Goal: Task Accomplishment & Management: Complete application form

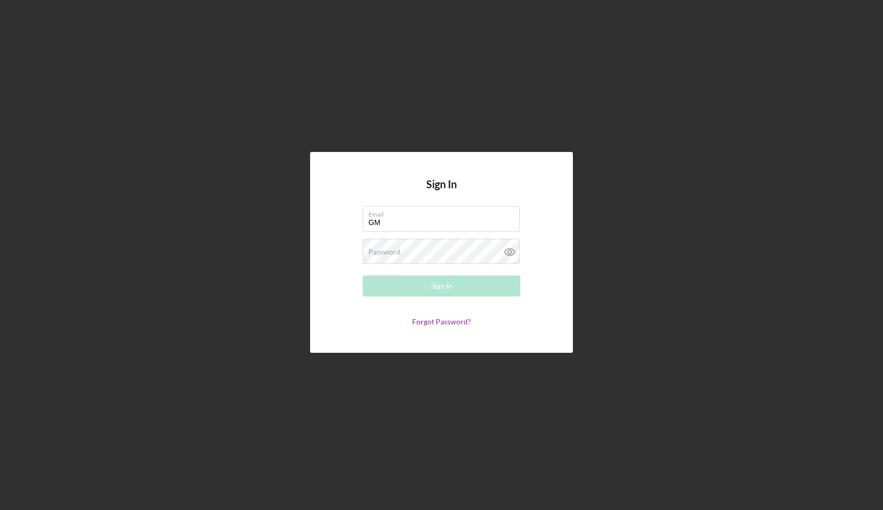
type input "G"
type input "[EMAIL_ADDRESS][DOMAIN_NAME]"
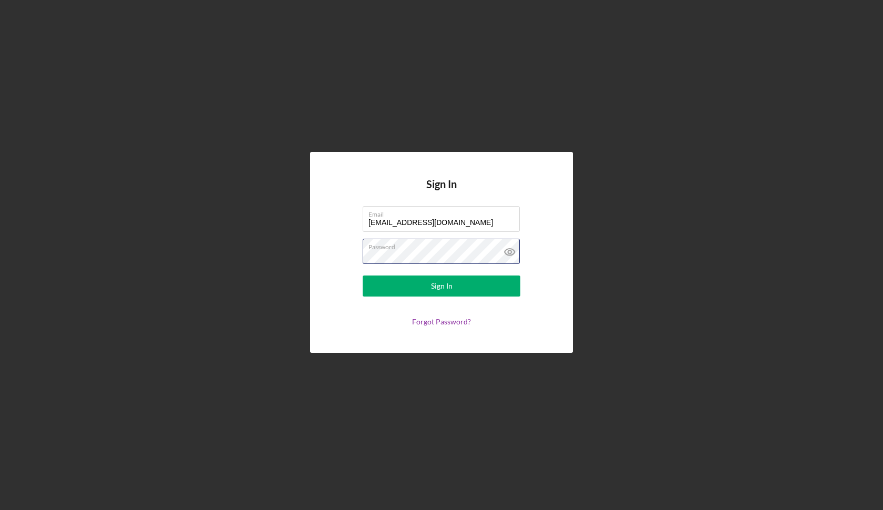
click at [441, 286] on button "Sign In" at bounding box center [441, 285] width 158 height 21
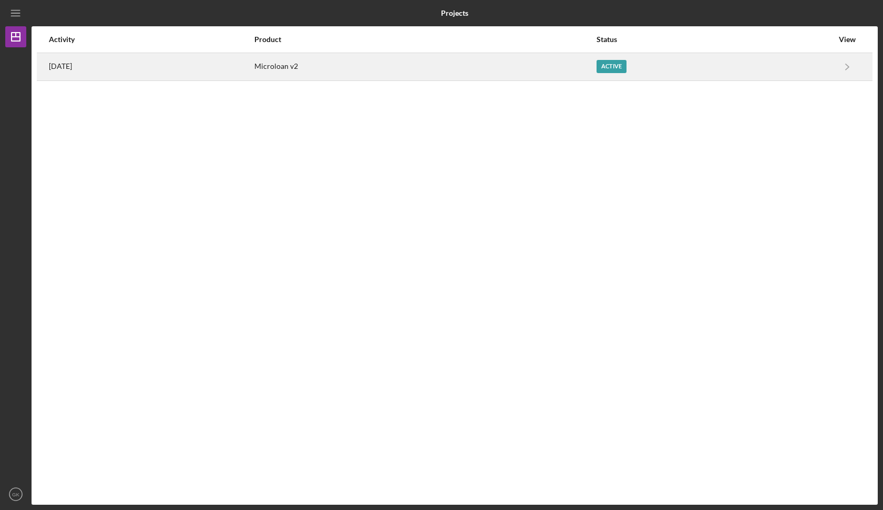
click at [374, 65] on div "Microloan v2" at bounding box center [424, 67] width 341 height 26
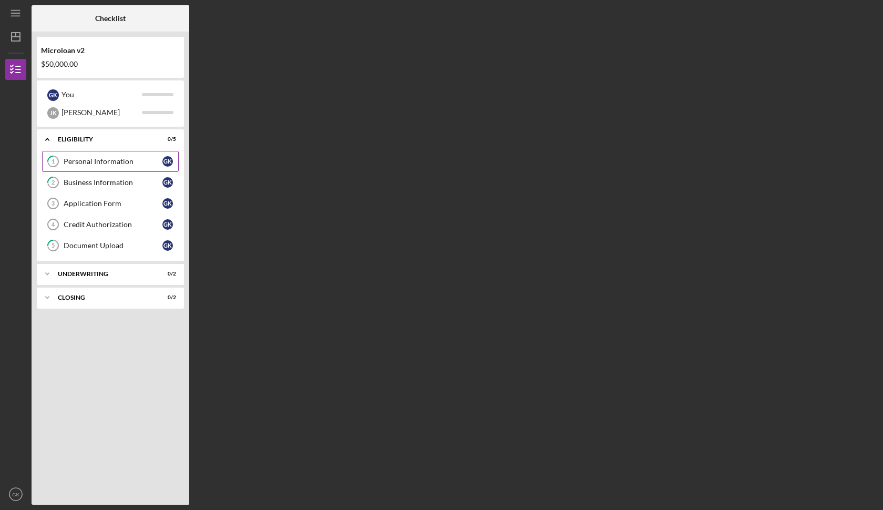
click at [126, 157] on div "Personal Information" at bounding box center [113, 161] width 99 height 8
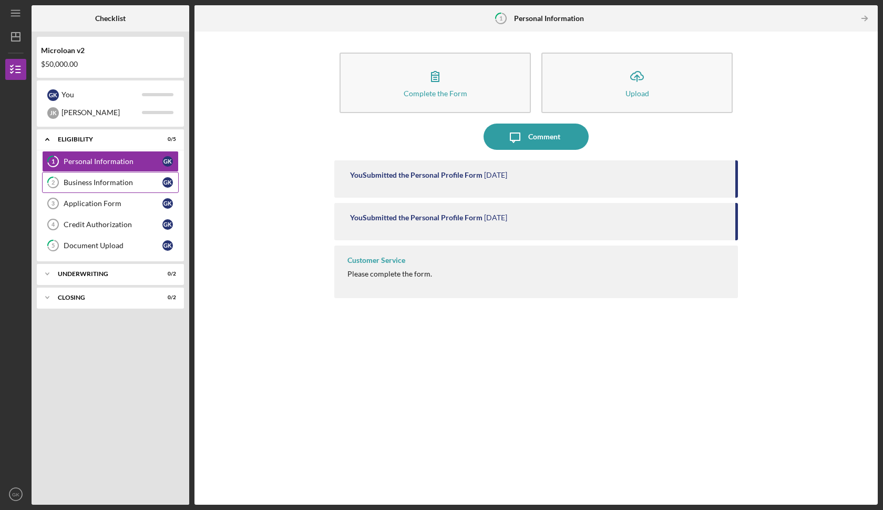
click at [123, 184] on div "Business Information" at bounding box center [113, 182] width 99 height 8
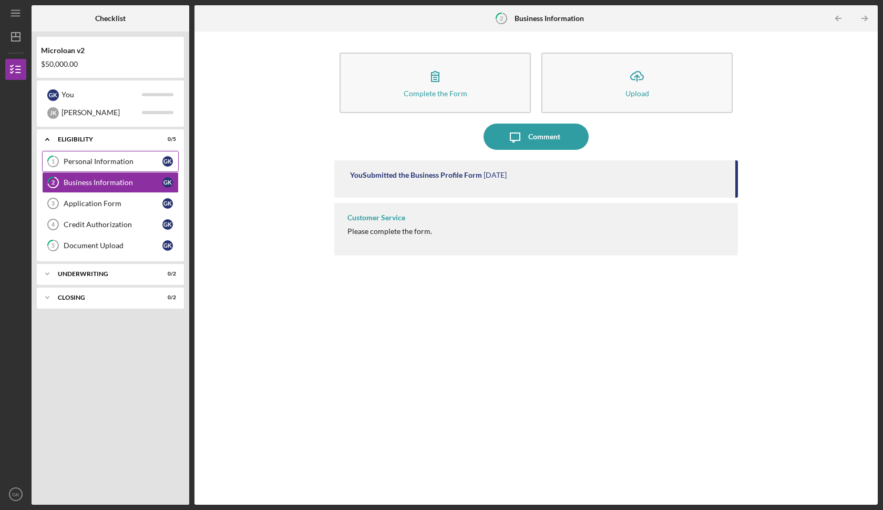
click at [132, 160] on div "Personal Information" at bounding box center [113, 161] width 99 height 8
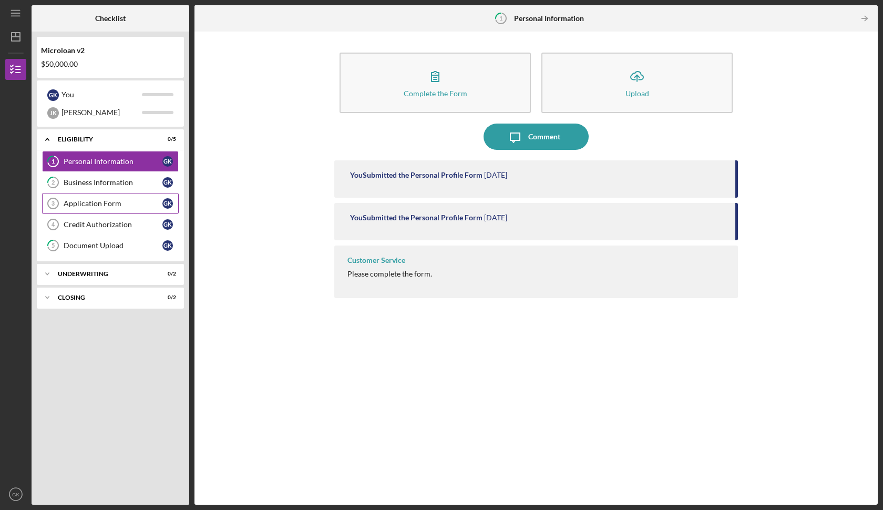
click at [108, 199] on div "Application Form" at bounding box center [113, 203] width 99 height 8
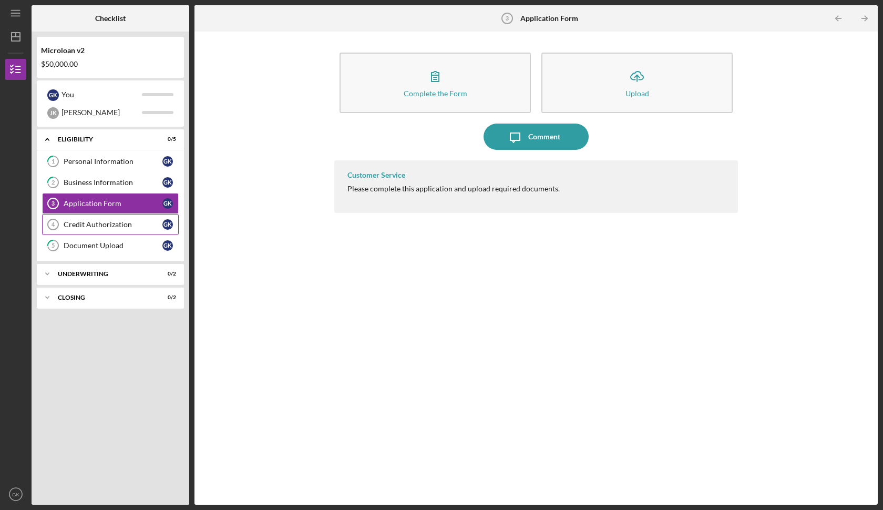
click at [111, 224] on div "Credit Authorization" at bounding box center [113, 224] width 99 height 8
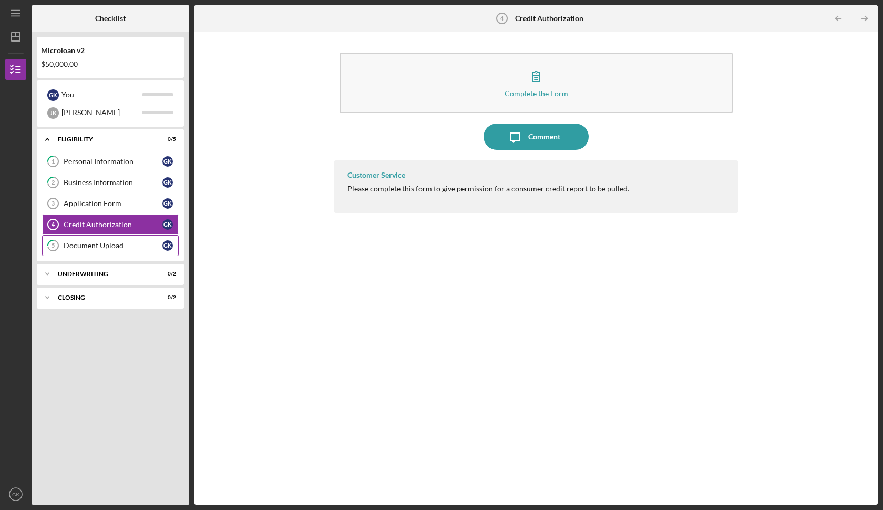
click at [115, 240] on link "5 Document Upload G K" at bounding box center [110, 245] width 137 height 21
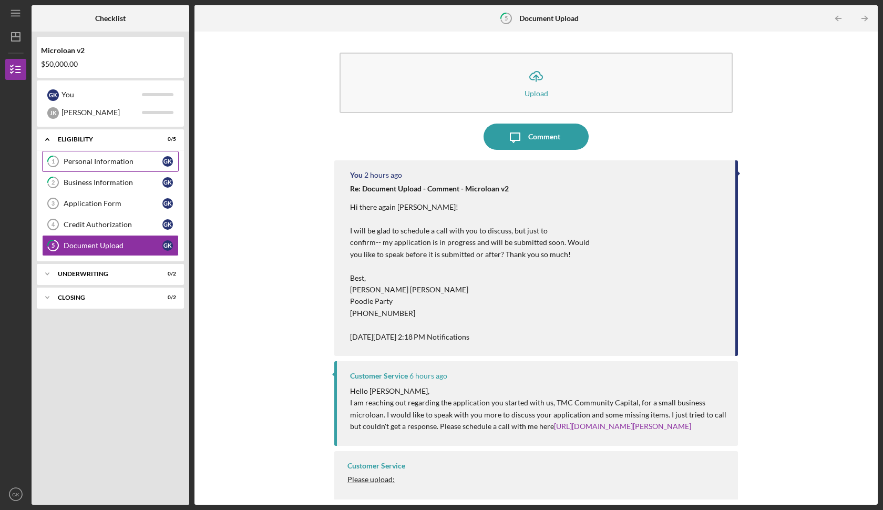
click at [110, 157] on link "1 Personal Information G K" at bounding box center [110, 161] width 137 height 21
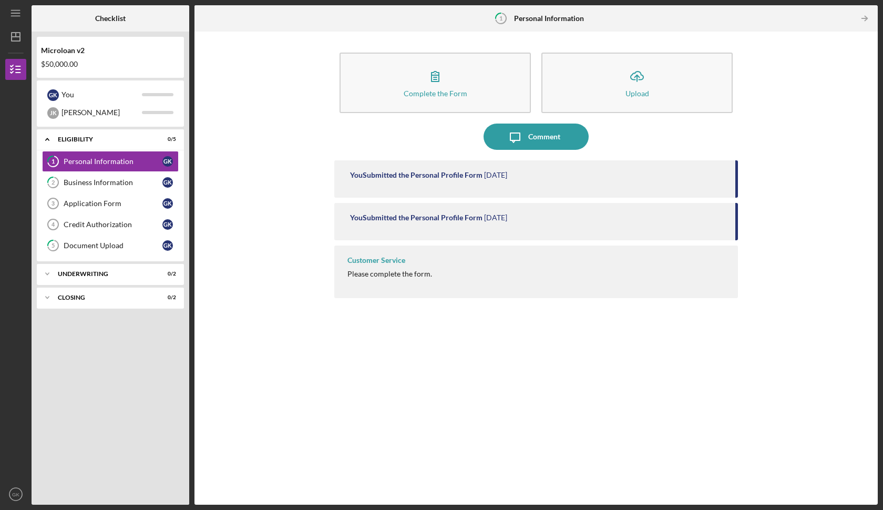
click at [369, 253] on div "Customer Service Please complete the form." at bounding box center [535, 271] width 403 height 53
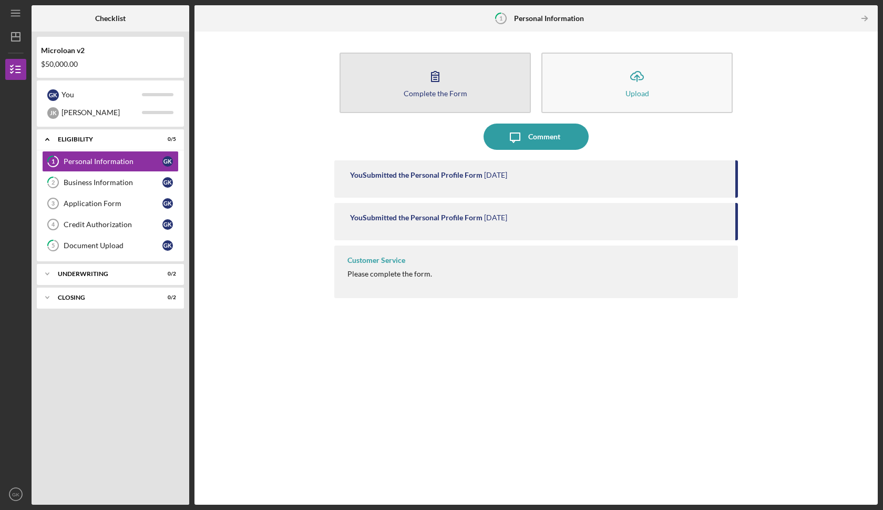
click at [437, 70] on icon "button" at bounding box center [435, 76] width 26 height 26
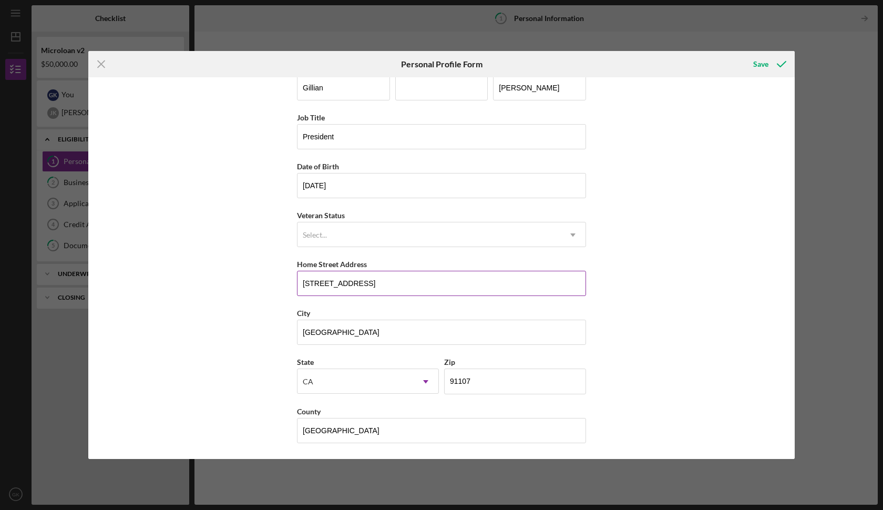
scroll to position [20, 0]
click at [761, 65] on div "Save" at bounding box center [760, 64] width 15 height 21
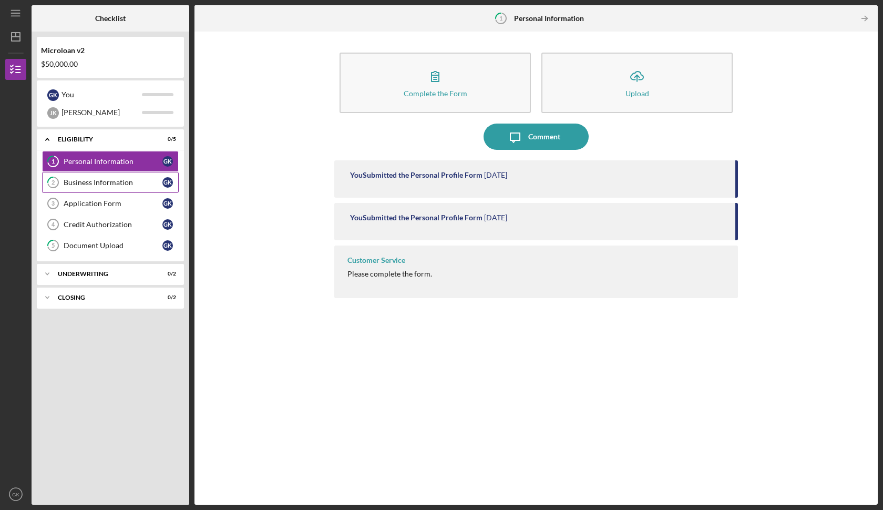
click at [147, 178] on link "2 Business Information G K" at bounding box center [110, 182] width 137 height 21
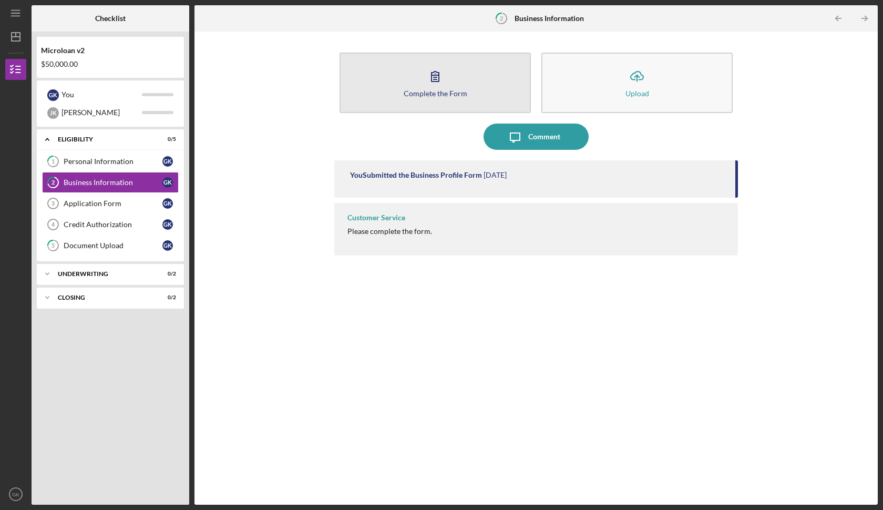
click at [428, 88] on icon "button" at bounding box center [435, 76] width 26 height 26
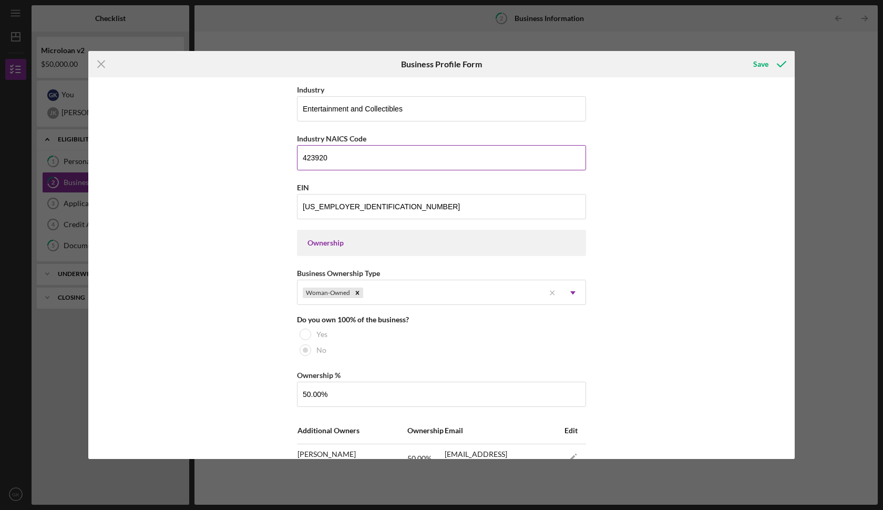
scroll to position [344, 0]
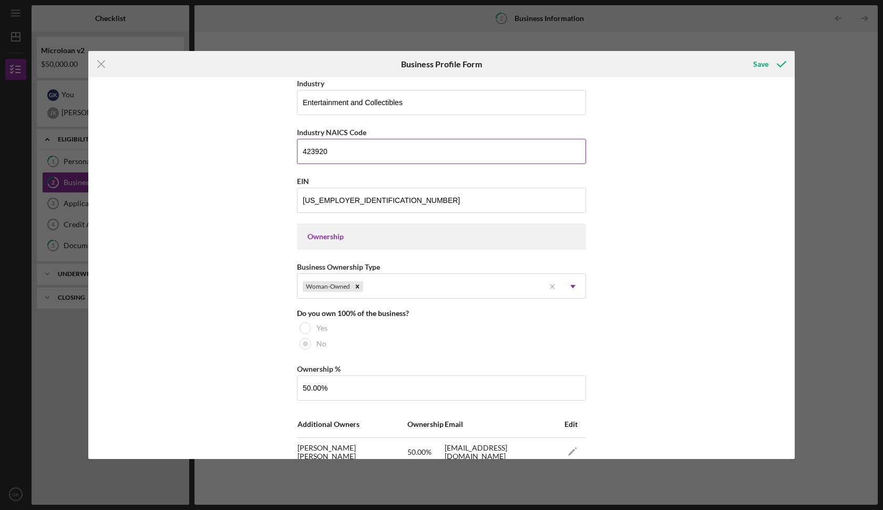
click at [365, 151] on input "423920" at bounding box center [441, 151] width 289 height 25
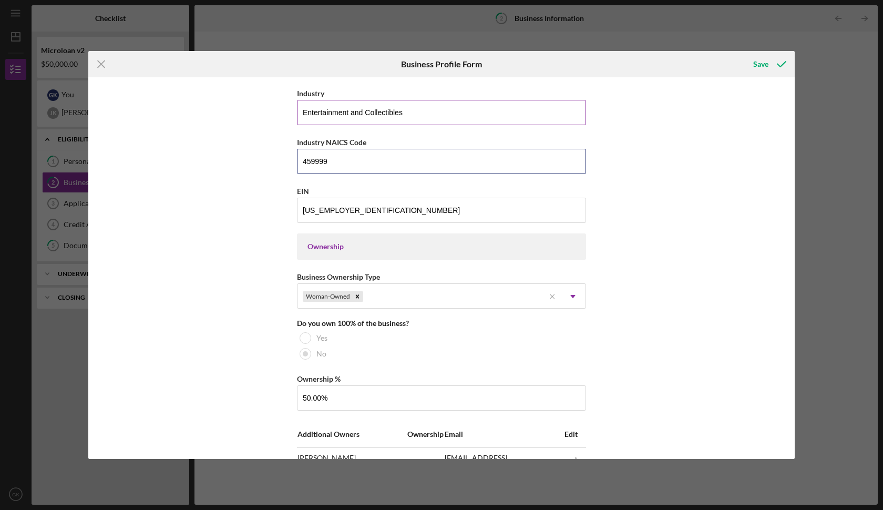
type input "459999"
drag, startPoint x: 364, startPoint y: 113, endPoint x: 186, endPoint y: 101, distance: 178.0
click at [186, 101] on div "Business Name Poodle Party DBA Business Start Date [DATE] Legal Structure S-Cor…" at bounding box center [441, 267] width 706 height 381
click at [367, 114] on input "Collectibles" at bounding box center [441, 112] width 289 height 25
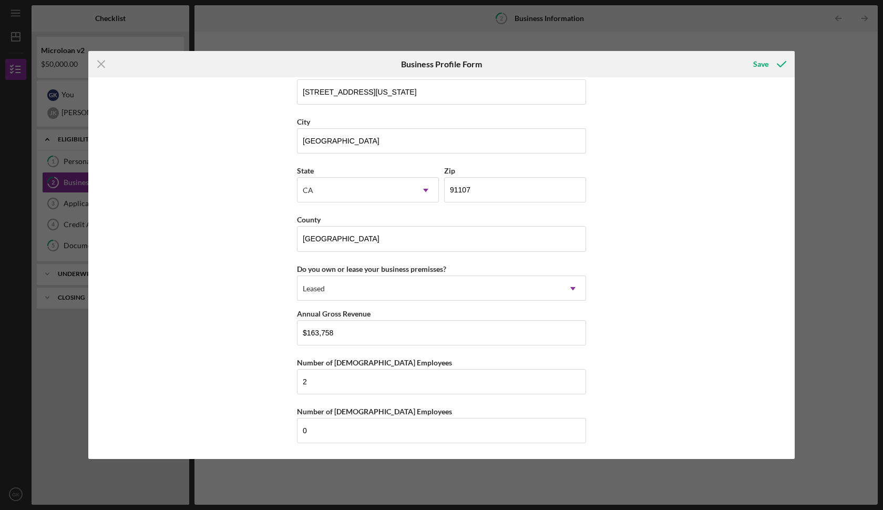
scroll to position [1039, 0]
type input "Collectibles, Sports Cards, Non Sports Cards"
click at [760, 66] on div "Save" at bounding box center [760, 64] width 15 height 21
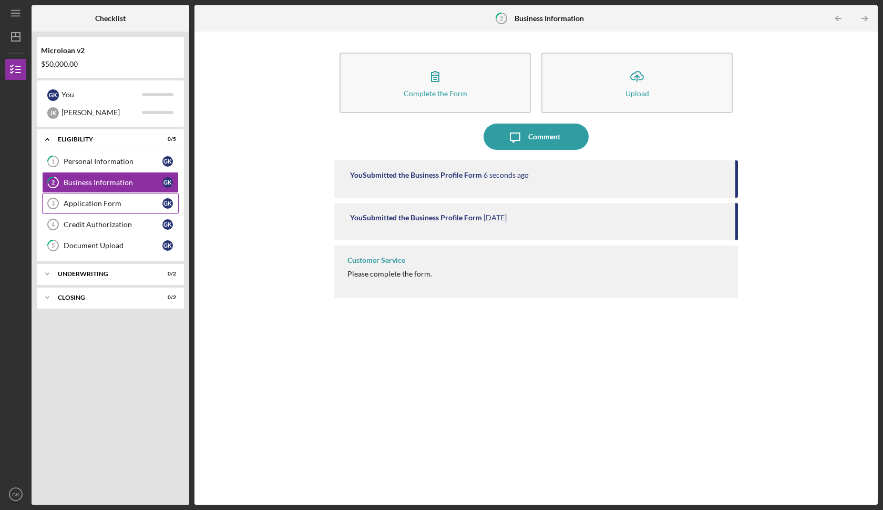
click at [89, 205] on div "Application Form" at bounding box center [113, 203] width 99 height 8
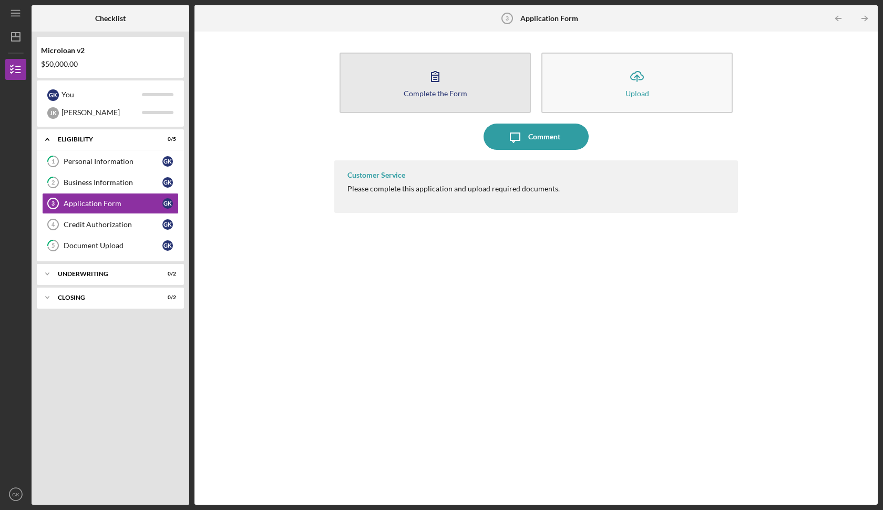
click at [433, 93] on div "Complete the Form" at bounding box center [435, 93] width 64 height 8
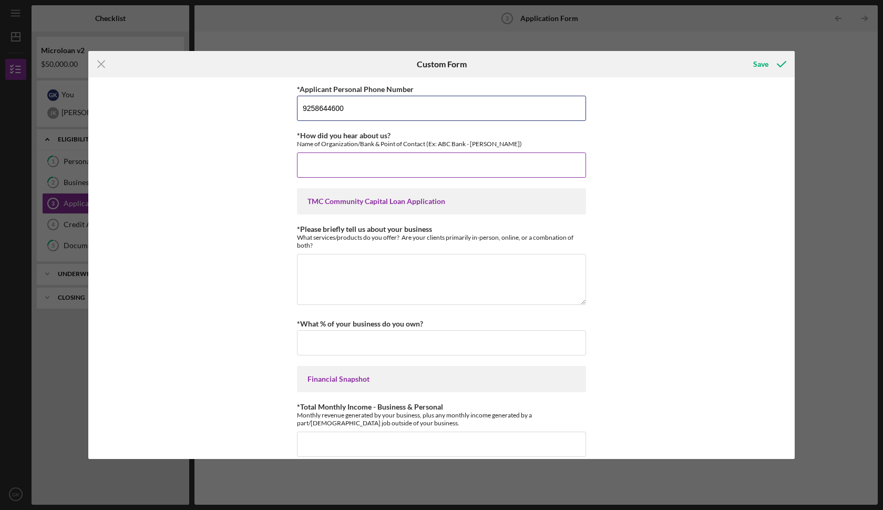
type input "9258644600"
type input "S"
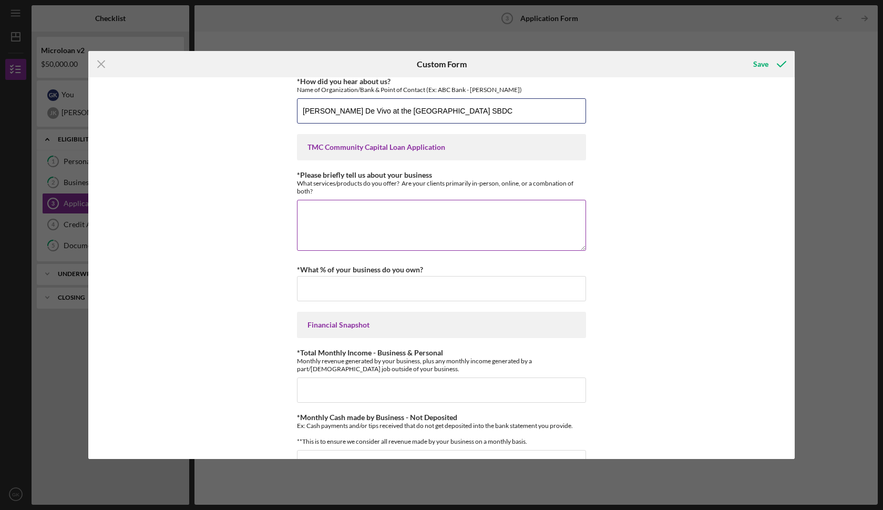
scroll to position [55, 0]
type input "[PERSON_NAME] De Vivo at the [GEOGRAPHIC_DATA] SBDC"
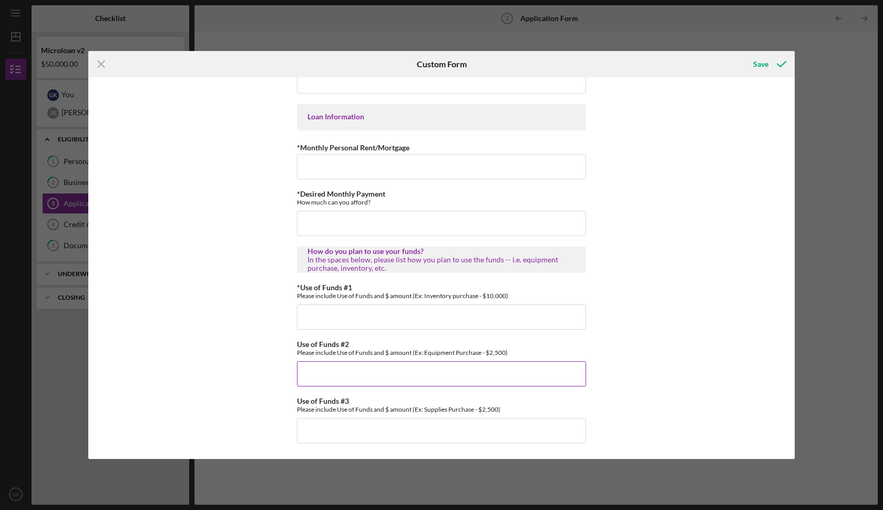
scroll to position [500, 0]
type input "100.00000%"
click at [330, 152] on div "*Monthly Personal Rent/Mortgage" at bounding box center [441, 147] width 289 height 13
click at [329, 162] on input "*Monthly Personal Rent/Mortgage" at bounding box center [441, 166] width 289 height 25
type input "$4,100"
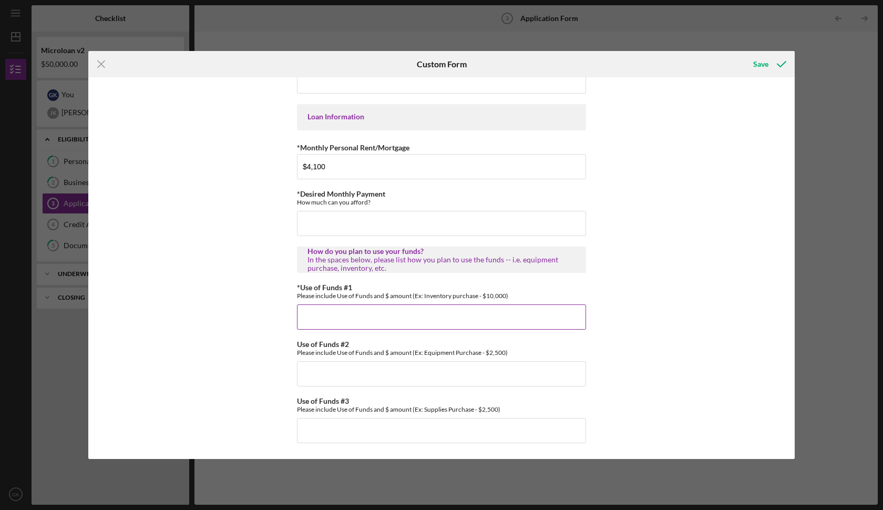
click at [351, 318] on input "*Use of Funds #1" at bounding box center [441, 316] width 289 height 25
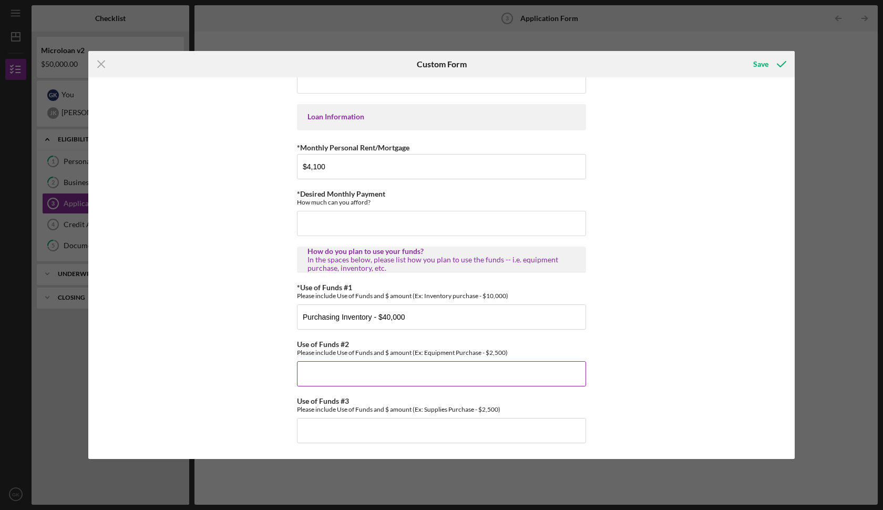
click at [342, 369] on input "Use of Funds #2" at bounding box center [441, 373] width 289 height 25
click at [384, 320] on input "Purchasing Inventory - $40,000" at bounding box center [441, 316] width 289 height 25
click at [364, 379] on input "Use of Funds #2" at bounding box center [441, 373] width 289 height 25
click at [372, 318] on input "Purchasing Inventory - $35,000" at bounding box center [441, 316] width 289 height 25
click at [339, 319] on input "Purchasing Inventory (COGS)- $35,000" at bounding box center [441, 316] width 289 height 25
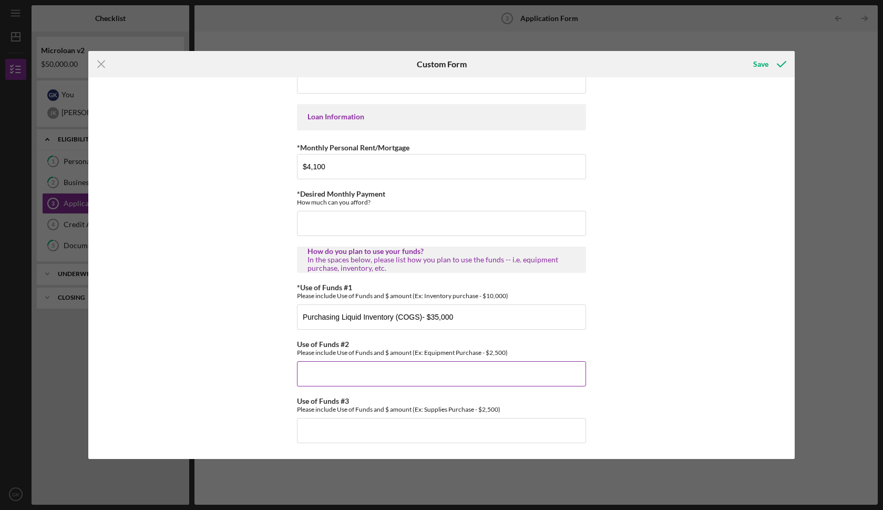
click at [393, 373] on input "Use of Funds #2" at bounding box center [441, 373] width 289 height 25
click at [420, 319] on input "Purchasing Liquid Inventory (COGS)- $35,000" at bounding box center [441, 316] width 289 height 25
type input "Purchasing Liquid Inventory (COGS) - $35,000"
click at [376, 367] on input "Use of Funds #2" at bounding box center [441, 373] width 289 height 25
type input "Equipment Purchase (Studio Equipment for Live Streaming) - $5000"
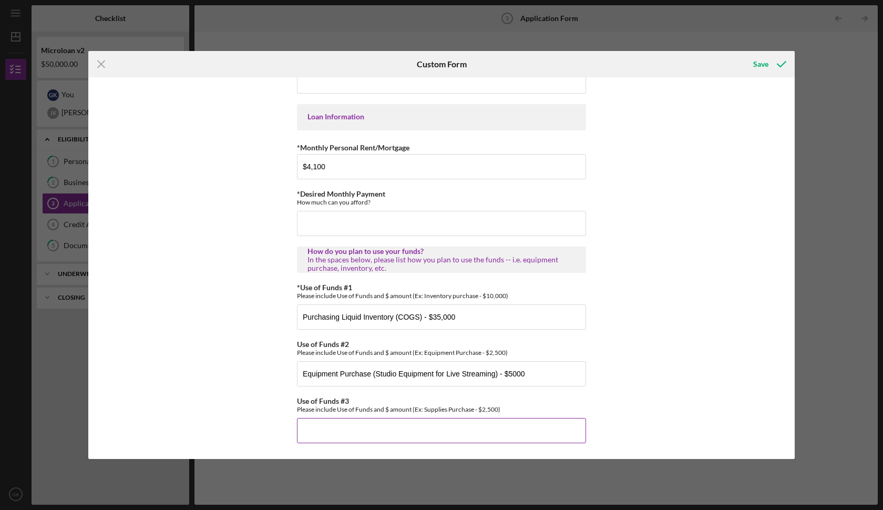
click at [327, 430] on input "Use of Funds #3" at bounding box center [441, 430] width 289 height 25
click at [433, 317] on input "Purchasing Liquid Inventory (COGS) - $35,000" at bounding box center [441, 316] width 289 height 25
type input "Purchasing Liquid Inventory (COGS) - $40,000"
click at [391, 426] on input "Use of Funds #3" at bounding box center [441, 430] width 289 height 25
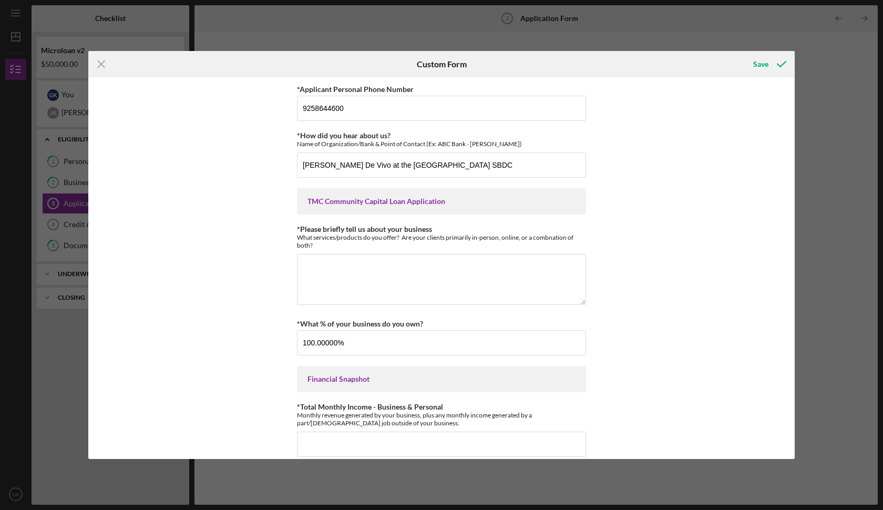
scroll to position [0, 0]
type input "Advertisement and Suppliemntal Business Materials - $5000"
click at [763, 67] on div "Save" at bounding box center [760, 64] width 15 height 21
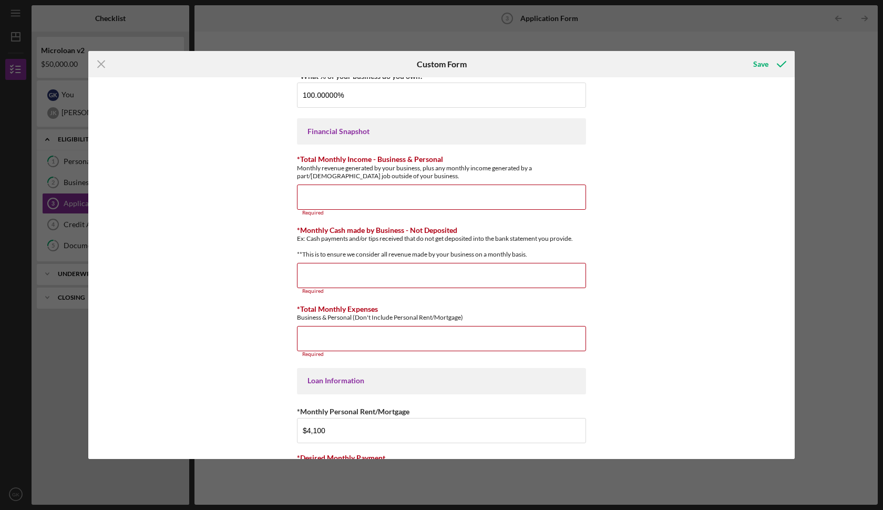
scroll to position [255, 0]
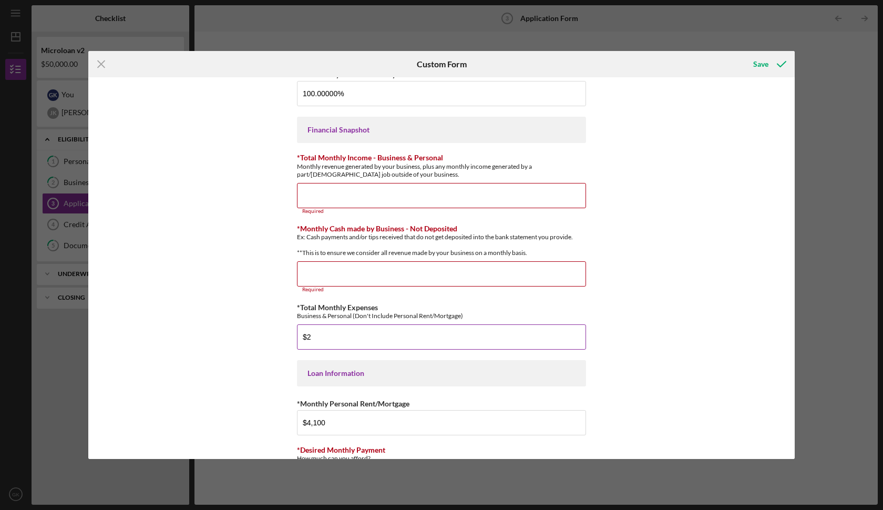
type input "$"
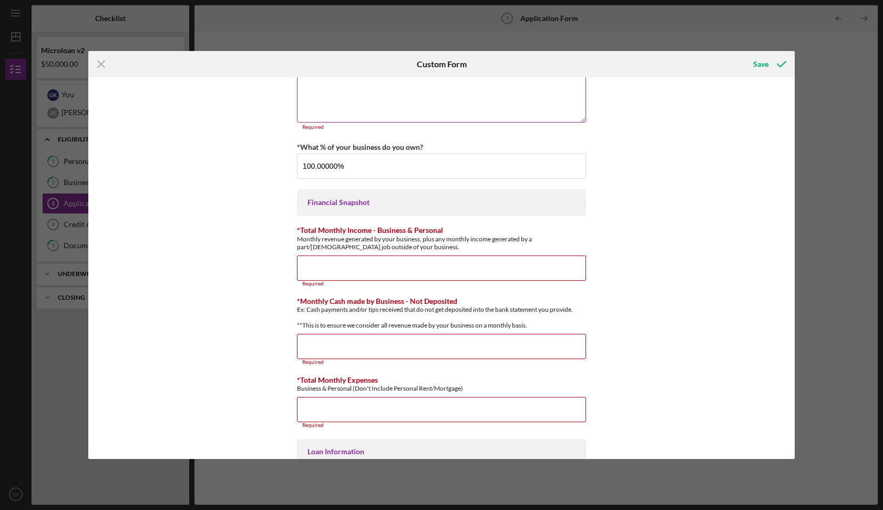
scroll to position [189, 0]
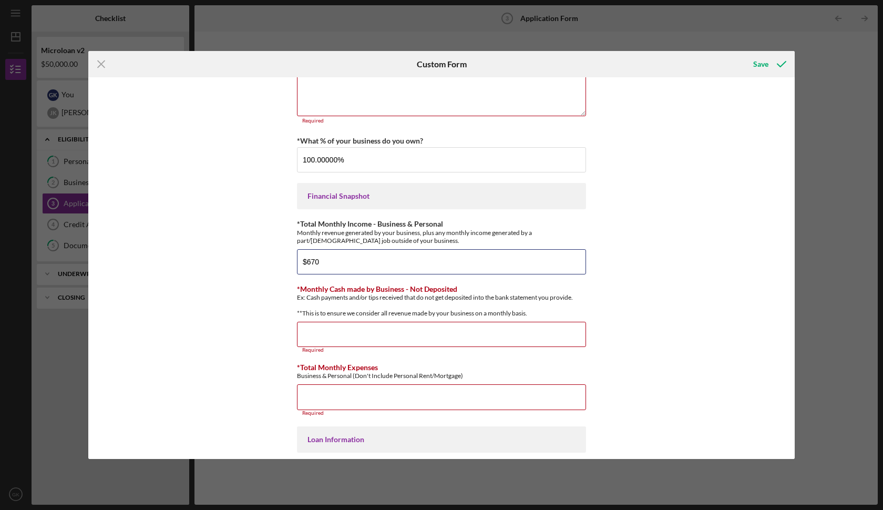
type input "$6,700"
type input "$0"
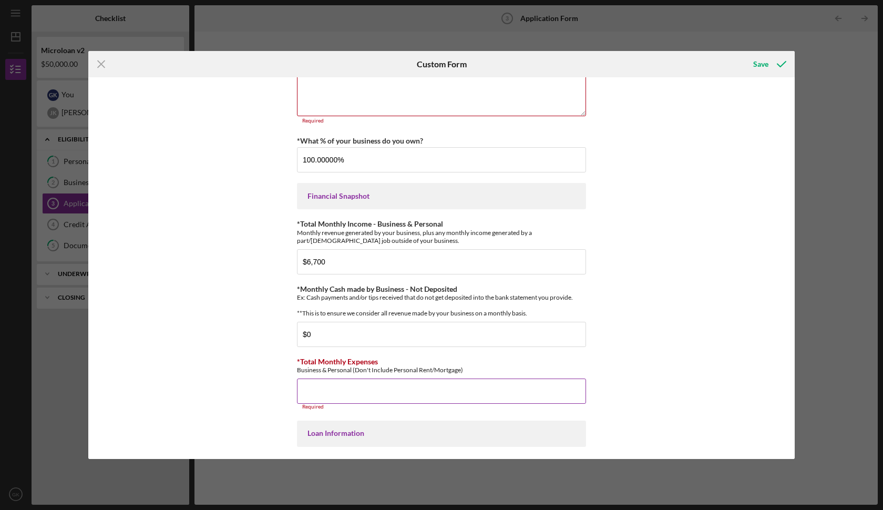
click at [339, 394] on input "*Total Monthly Expenses" at bounding box center [441, 390] width 289 height 25
type input "$3,500"
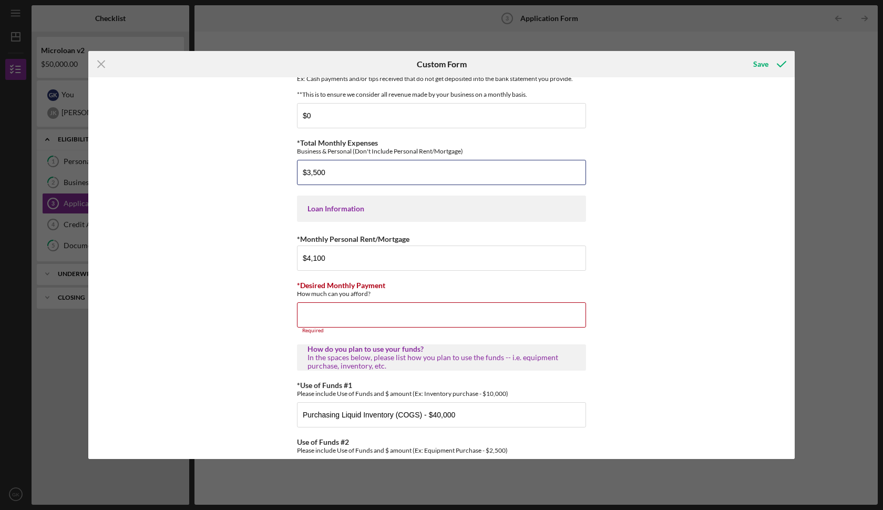
scroll to position [409, 0]
click at [325, 324] on input "*Desired Monthly Payment" at bounding box center [441, 312] width 289 height 25
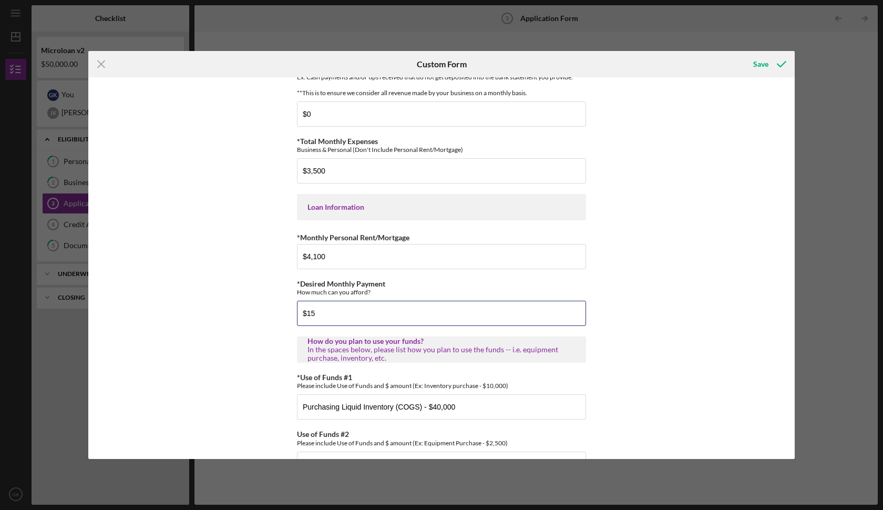
type input "$1"
type input "$1,000"
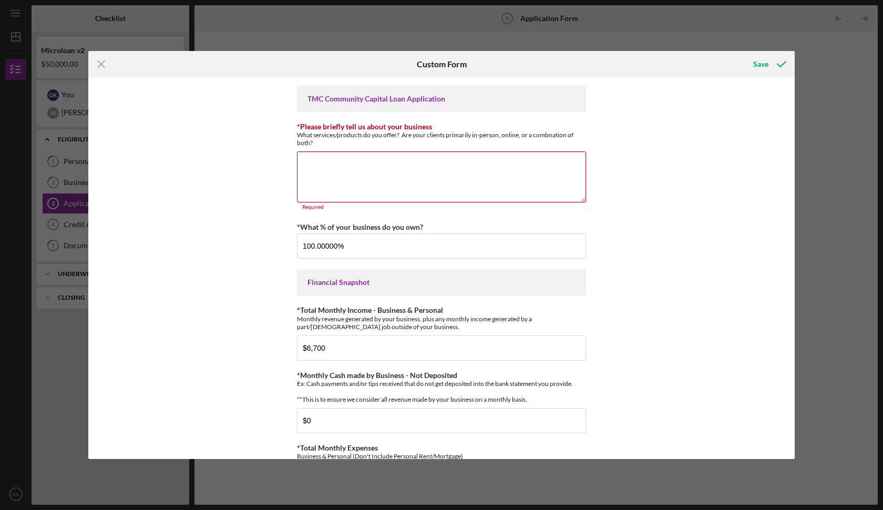
scroll to position [100, 0]
click at [327, 170] on textarea "*Please briefly tell us about your business" at bounding box center [441, 178] width 289 height 50
click at [335, 350] on input "$6,700" at bounding box center [441, 349] width 289 height 25
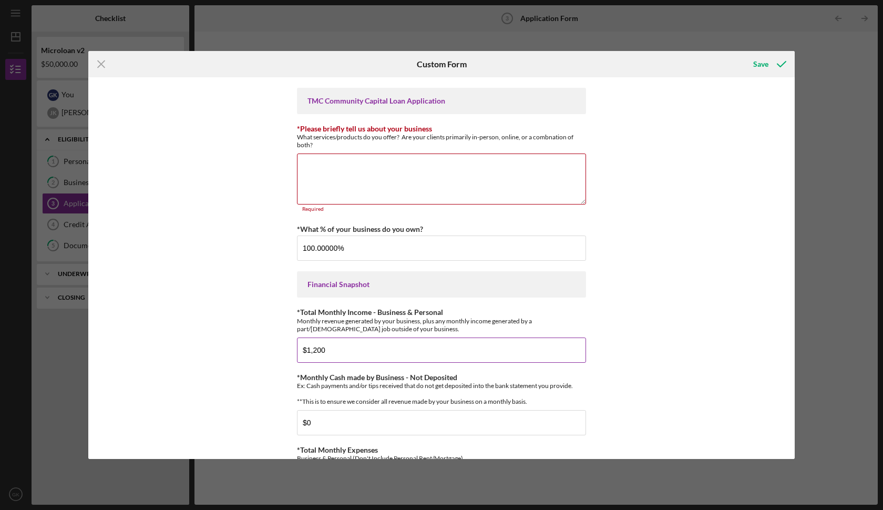
type input "$12,000"
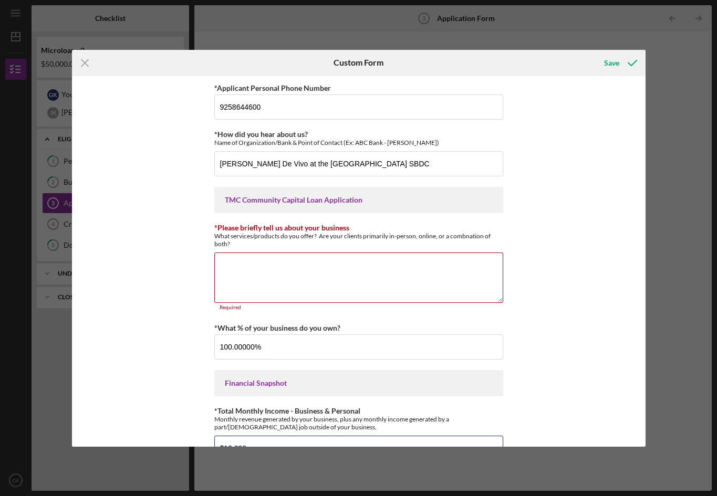
scroll to position [6, 0]
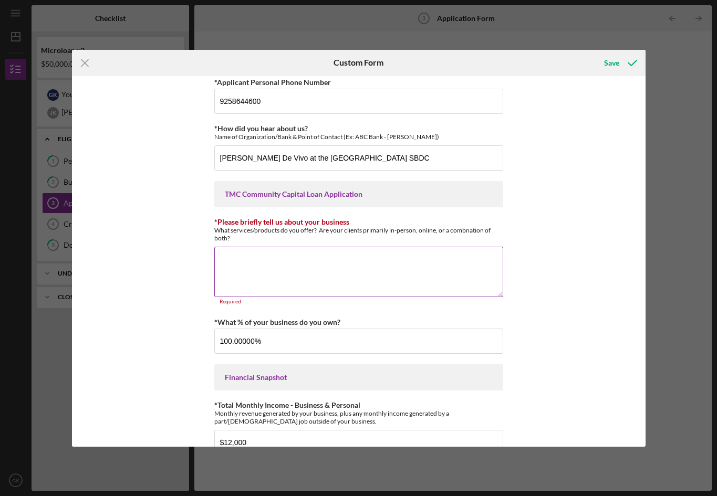
click at [254, 248] on textarea "*Please briefly tell us about your business" at bounding box center [358, 272] width 289 height 50
paste textarea "Our business specializes in online collectible sales and prop equipment rentals…"
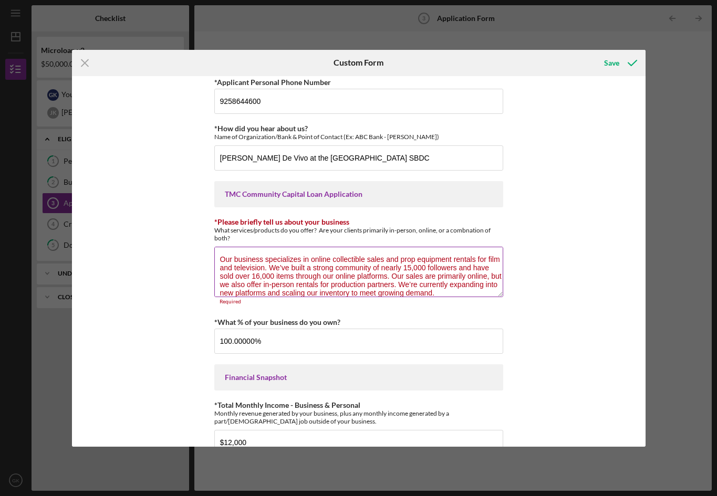
scroll to position [1, 0]
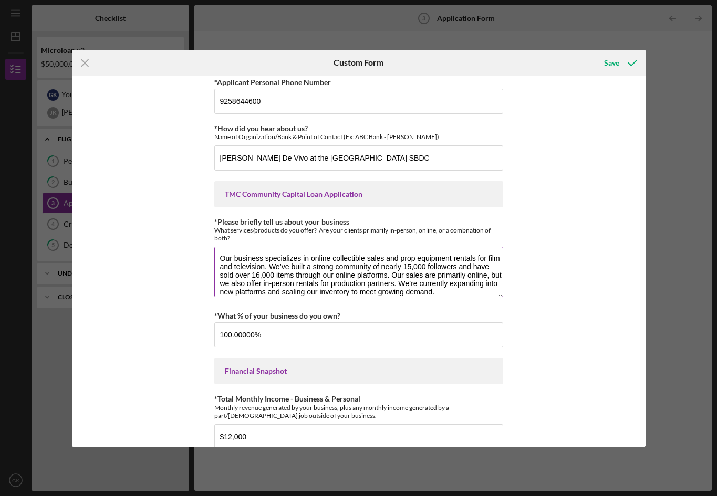
click at [258, 277] on textarea "Our business specializes in online collectible sales and prop equipment rentals…" at bounding box center [358, 272] width 289 height 50
type textarea "Our business specializes in online collectible sales and prop equipment rentals…"
drag, startPoint x: 444, startPoint y: 290, endPoint x: 196, endPoint y: 210, distance: 260.5
click at [197, 210] on div "*Applicant Personal Phone Number [PHONE_NUMBER] *How did you hear about us? Nam…" at bounding box center [359, 261] width 574 height 371
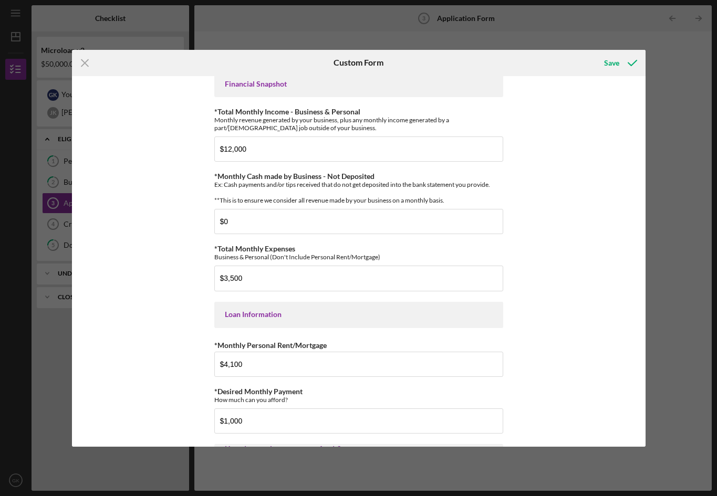
scroll to position [300, 0]
click at [252, 241] on div "*Applicant Personal Phone Number [PHONE_NUMBER] *How did you hear about us? Nam…" at bounding box center [358, 216] width 289 height 870
click at [252, 228] on input "$0" at bounding box center [358, 220] width 289 height 25
click at [252, 227] on input "$0" at bounding box center [358, 220] width 289 height 25
type input "$500"
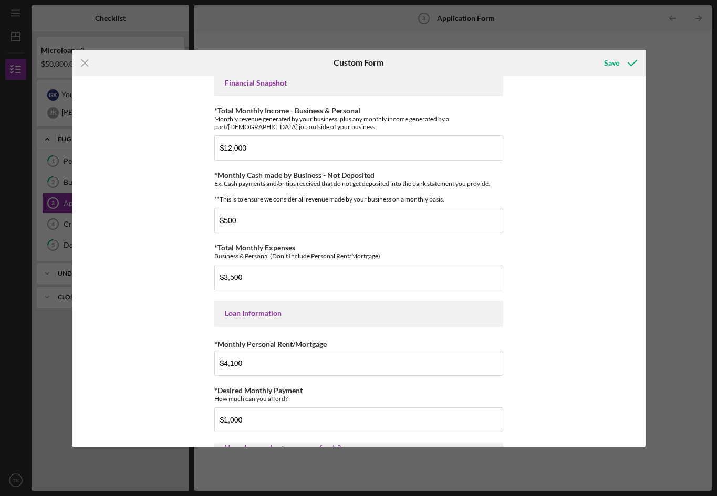
click at [167, 234] on div "*Applicant Personal Phone Number [PHONE_NUMBER] *How did you hear about us? Nam…" at bounding box center [359, 261] width 574 height 371
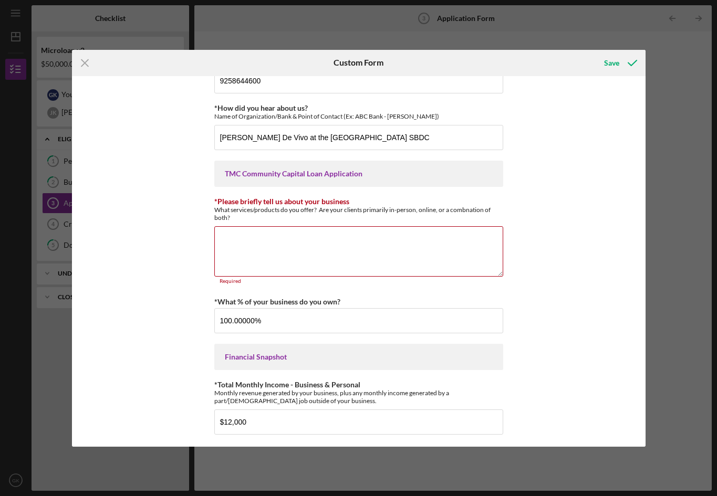
scroll to position [6, 0]
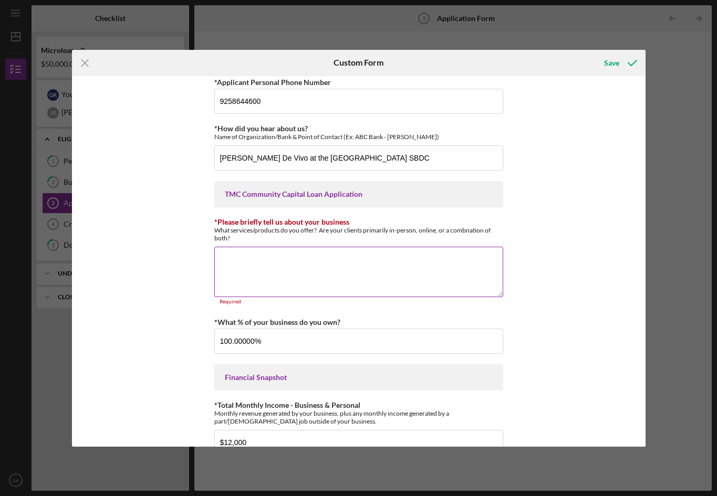
click at [465, 266] on textarea "*Please briefly tell us about your business" at bounding box center [358, 272] width 289 height 50
paste textarea "Our business specializes in online collectible sales and prop equipment rentals…"
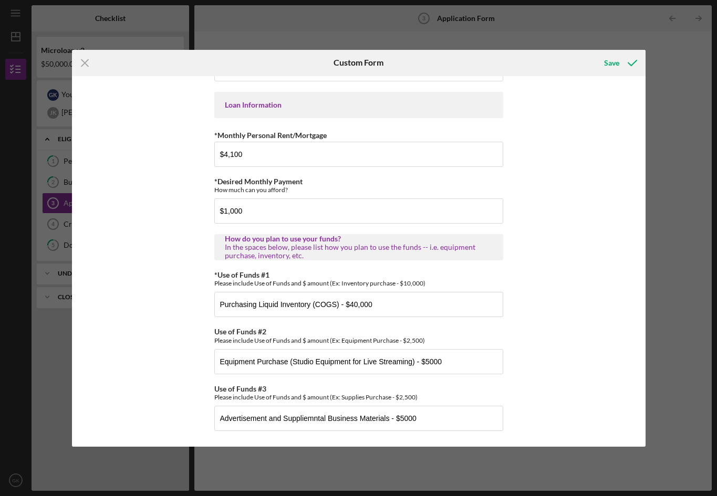
scroll to position [510, 0]
type textarea "Our business specializes in online collectible sales and prop equipment rentals…"
click at [611, 59] on div "Save" at bounding box center [611, 63] width 15 height 21
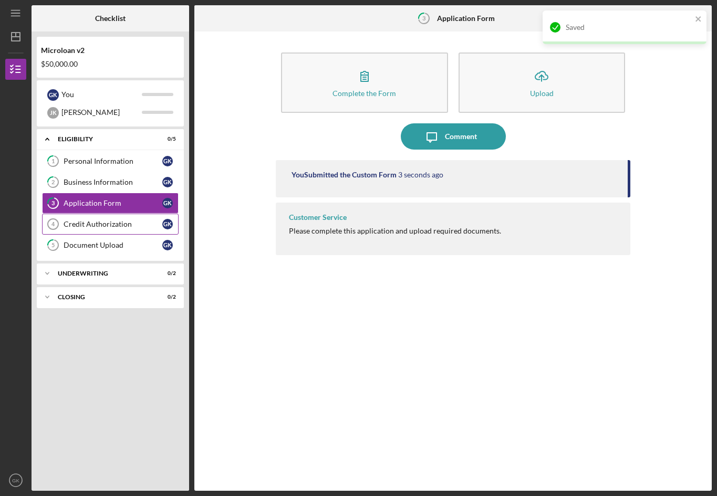
click at [95, 227] on div "Credit Authorization" at bounding box center [113, 224] width 99 height 8
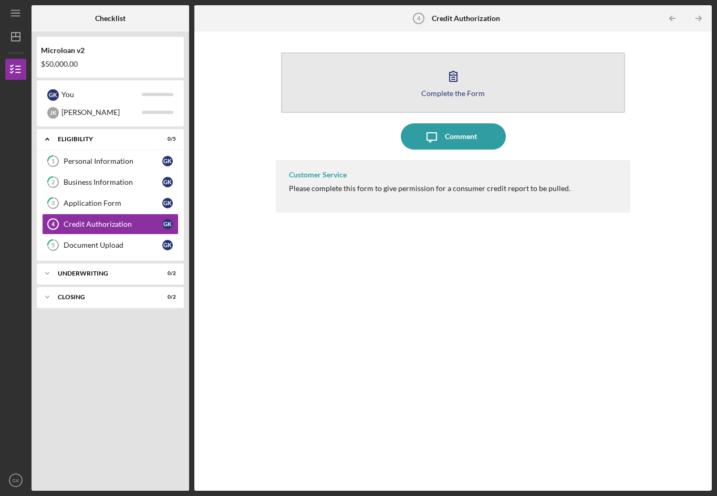
click at [387, 76] on button "Complete the Form Form" at bounding box center [453, 83] width 345 height 60
click at [481, 91] on div "Complete the Form" at bounding box center [453, 93] width 64 height 8
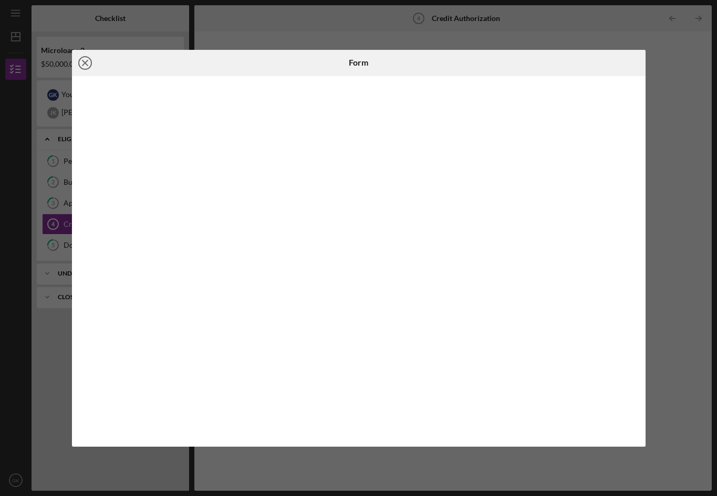
click at [85, 66] on icon "Icon/Close" at bounding box center [85, 63] width 26 height 26
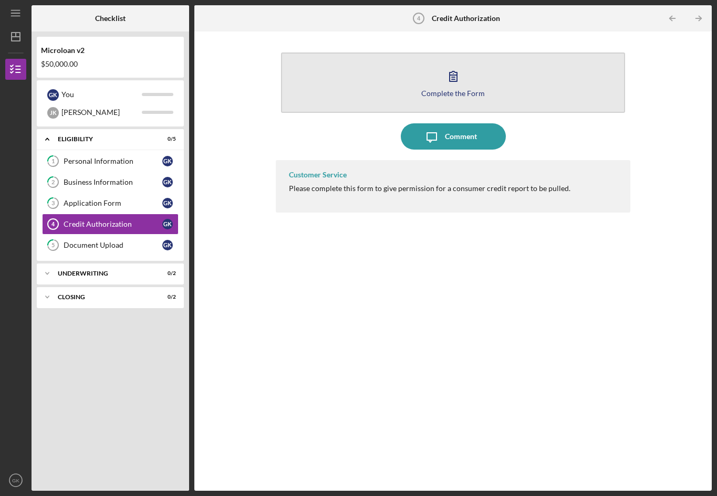
click at [480, 65] on button "Complete the Form Form" at bounding box center [453, 83] width 345 height 60
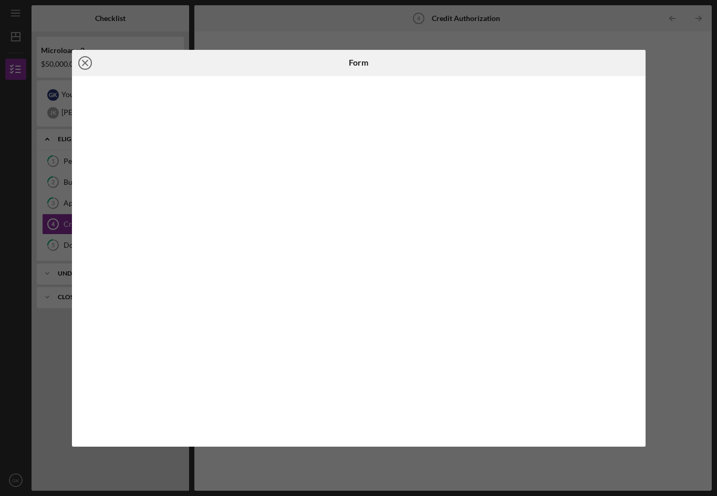
click at [85, 60] on icon "Icon/Close" at bounding box center [85, 63] width 26 height 26
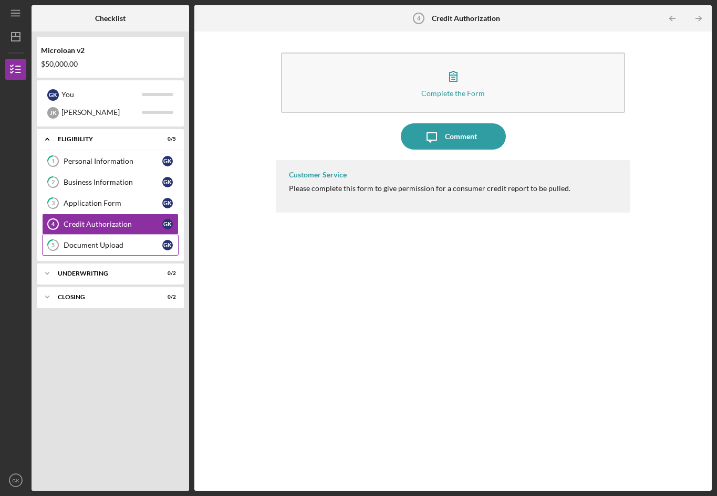
click at [105, 244] on div "Document Upload" at bounding box center [113, 245] width 99 height 8
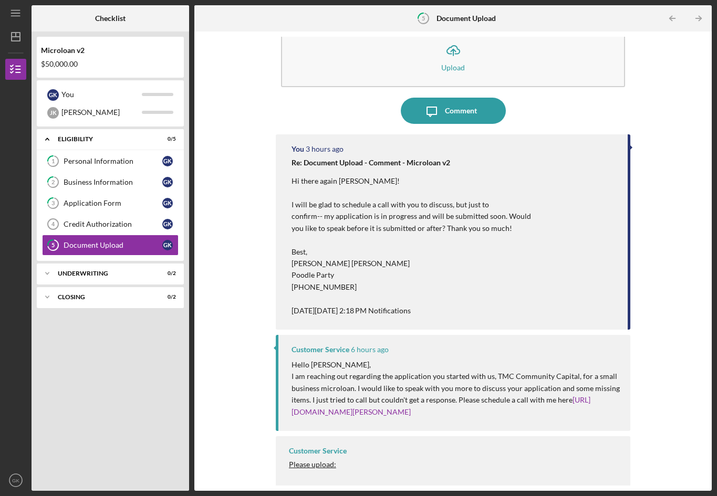
scroll to position [25, 0]
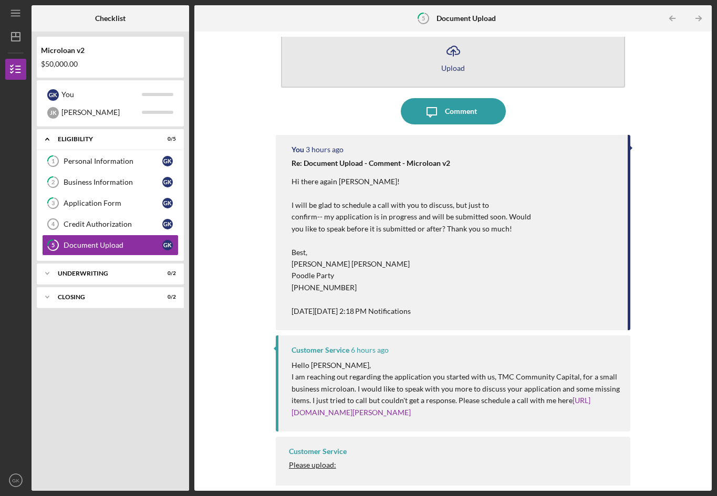
click at [471, 56] on button "Icon/Upload Upload" at bounding box center [453, 57] width 345 height 60
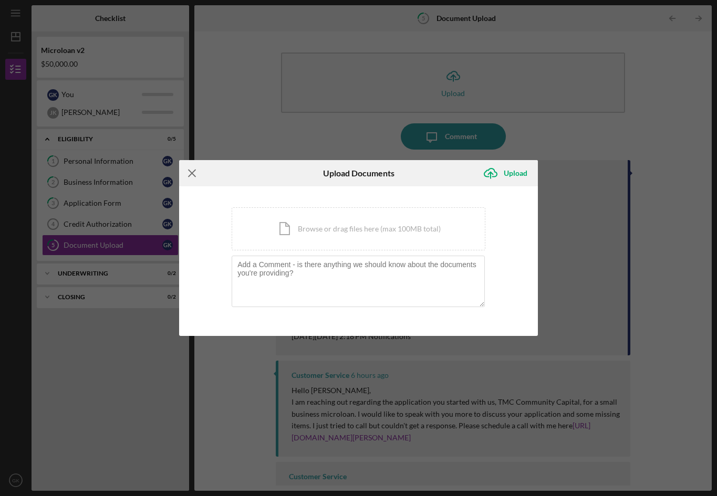
click at [189, 172] on icon "Icon/Menu Close" at bounding box center [192, 173] width 26 height 26
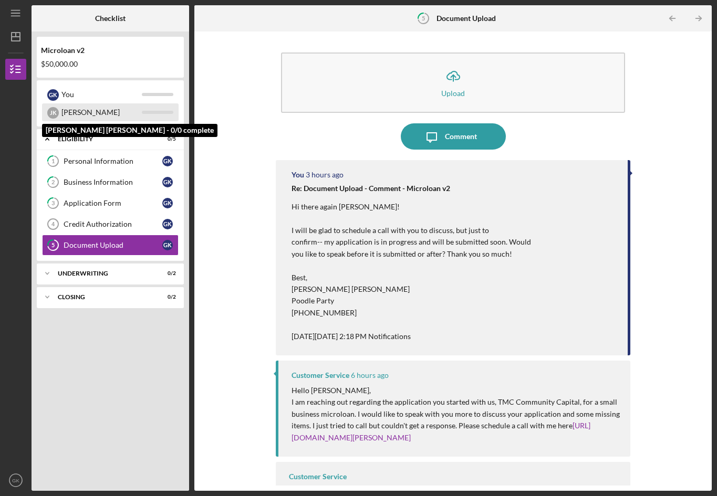
click at [90, 114] on div "[PERSON_NAME]" at bounding box center [101, 112] width 80 height 18
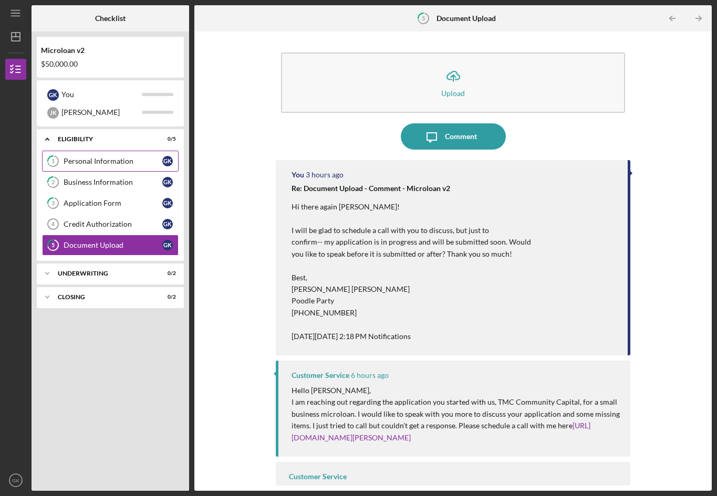
click at [158, 160] on div "Personal Information" at bounding box center [113, 161] width 99 height 8
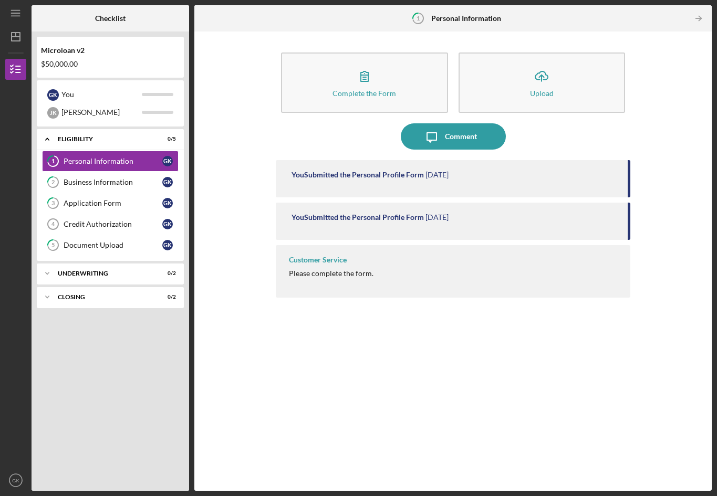
click at [320, 277] on div "Please complete the form." at bounding box center [331, 273] width 85 height 8
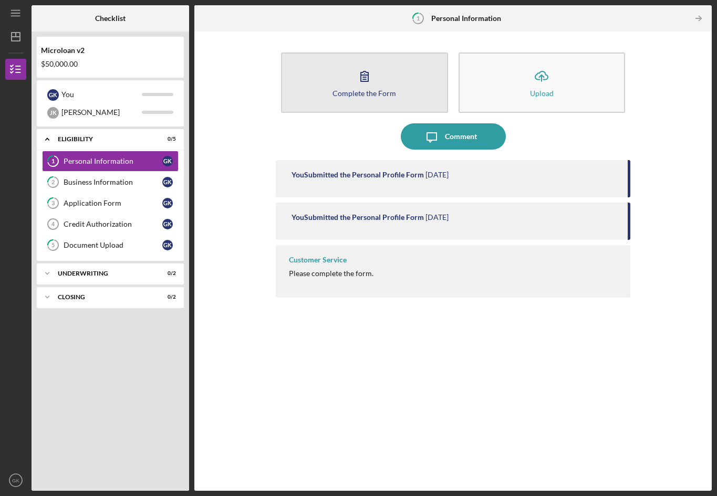
click at [331, 94] on button "Complete the Form Form" at bounding box center [364, 83] width 167 height 60
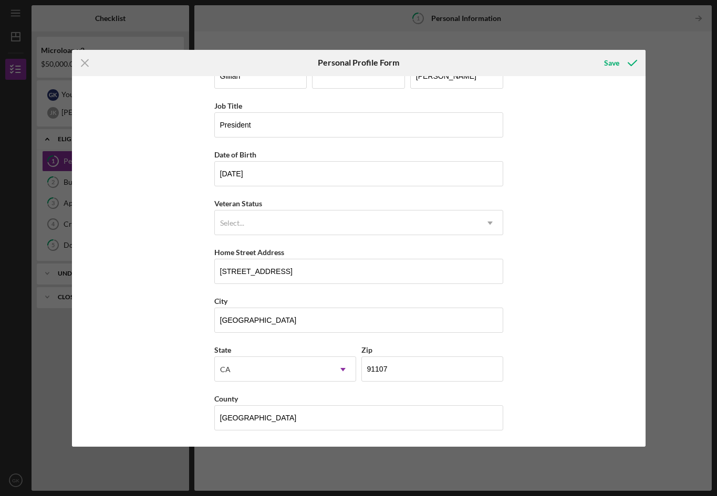
scroll to position [30, 0]
click at [615, 62] on div "Save" at bounding box center [611, 63] width 15 height 21
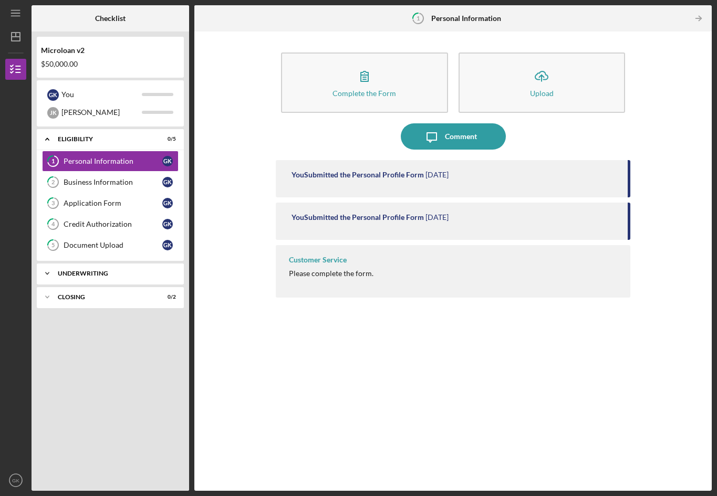
click at [137, 277] on div "Icon/Expander Underwriting 0 / 2" at bounding box center [110, 273] width 147 height 21
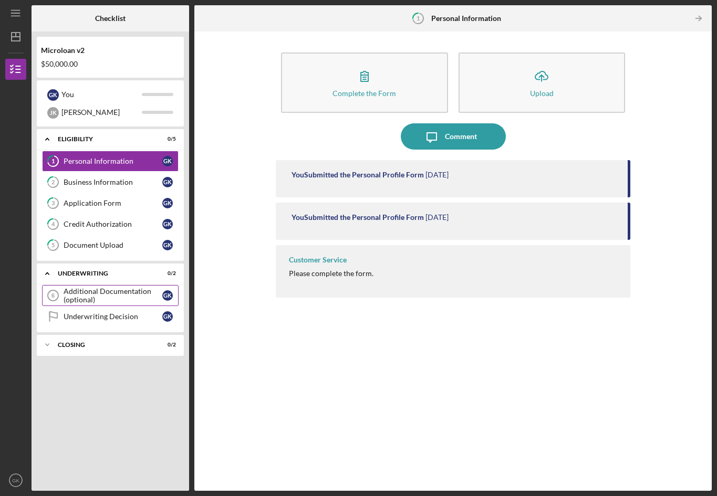
click at [80, 295] on div "Additional Documentation (optional)" at bounding box center [113, 295] width 99 height 17
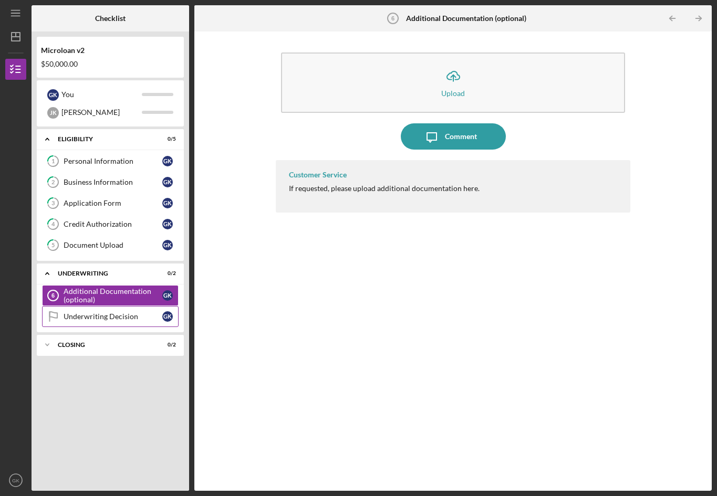
click at [68, 320] on div "Underwriting Decision" at bounding box center [113, 317] width 99 height 8
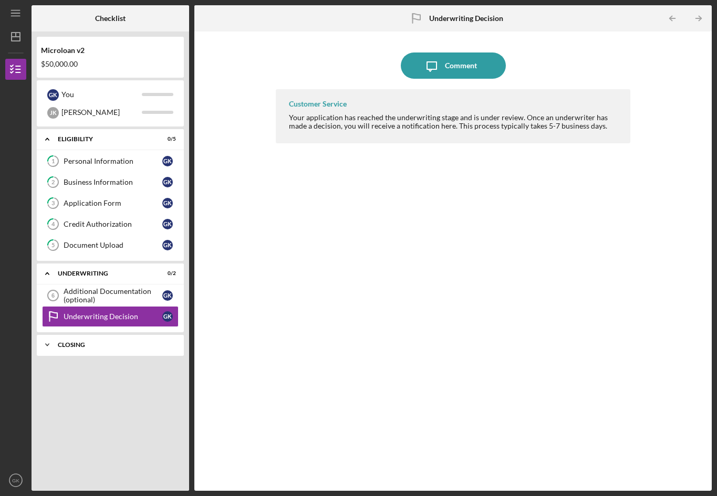
click at [74, 340] on div "Icon/Expander Closing 0 / 2" at bounding box center [110, 345] width 147 height 21
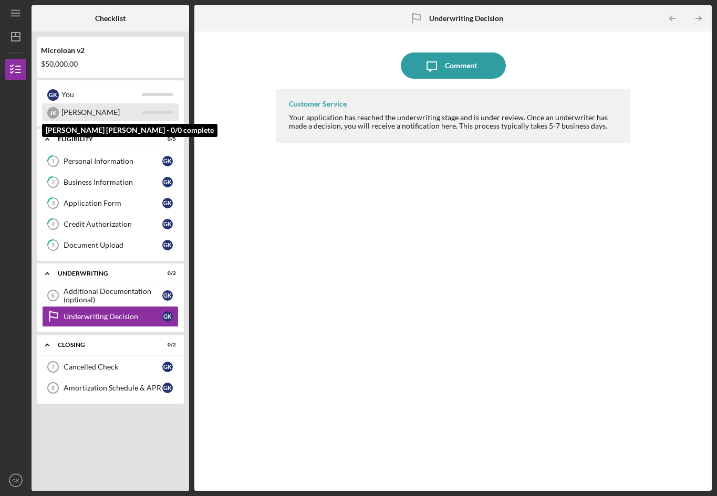
click at [90, 116] on div "[PERSON_NAME]" at bounding box center [101, 112] width 80 height 18
click at [70, 115] on div "[PERSON_NAME]" at bounding box center [101, 112] width 80 height 18
